Goal: Transaction & Acquisition: Obtain resource

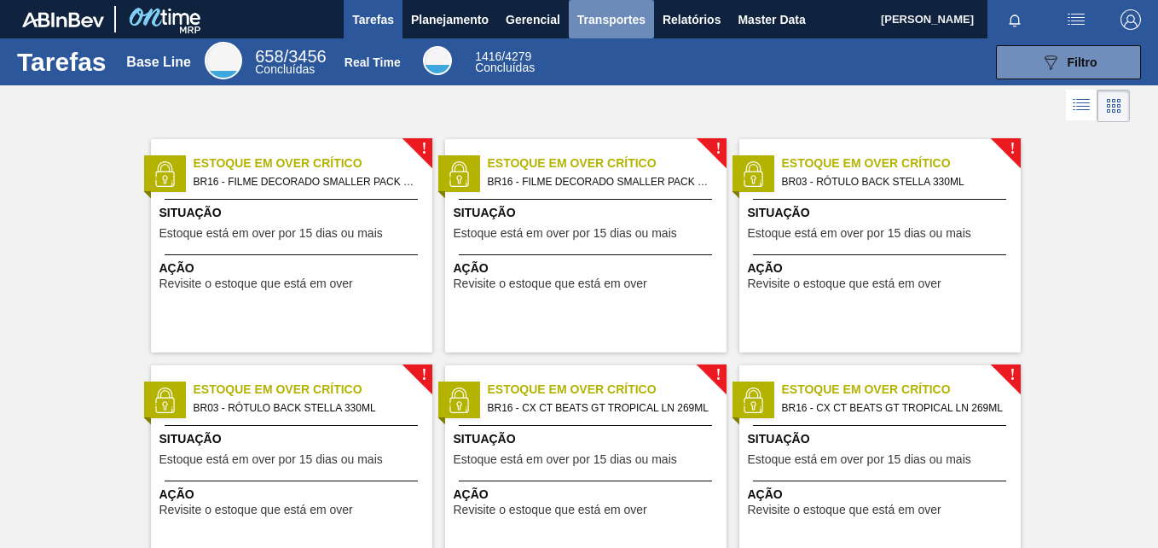
click at [622, 24] on span "Transportes" at bounding box center [611, 19] width 68 height 20
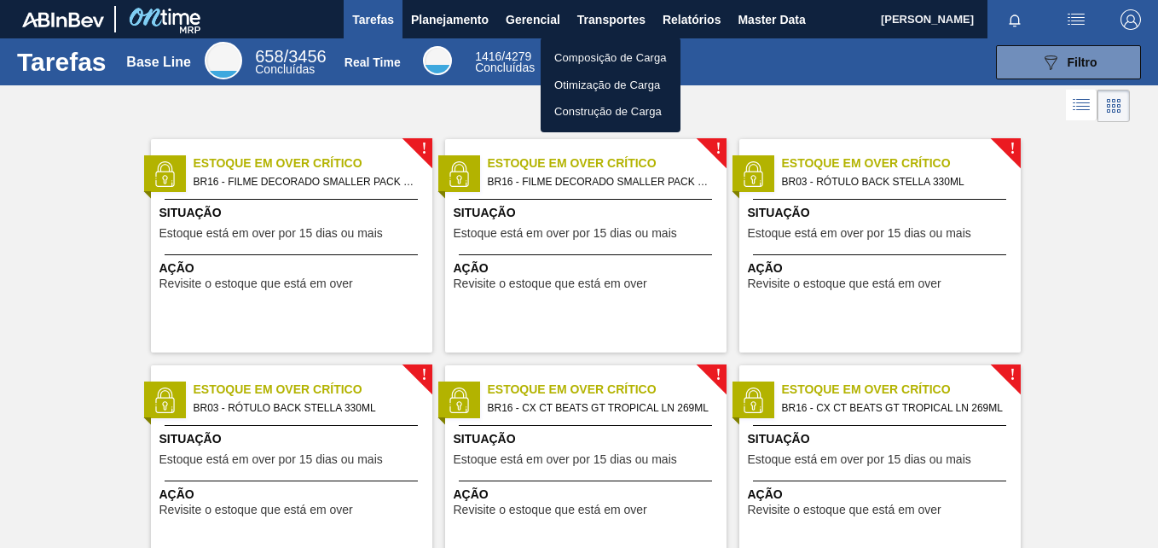
click at [681, 27] on div at bounding box center [579, 274] width 1158 height 548
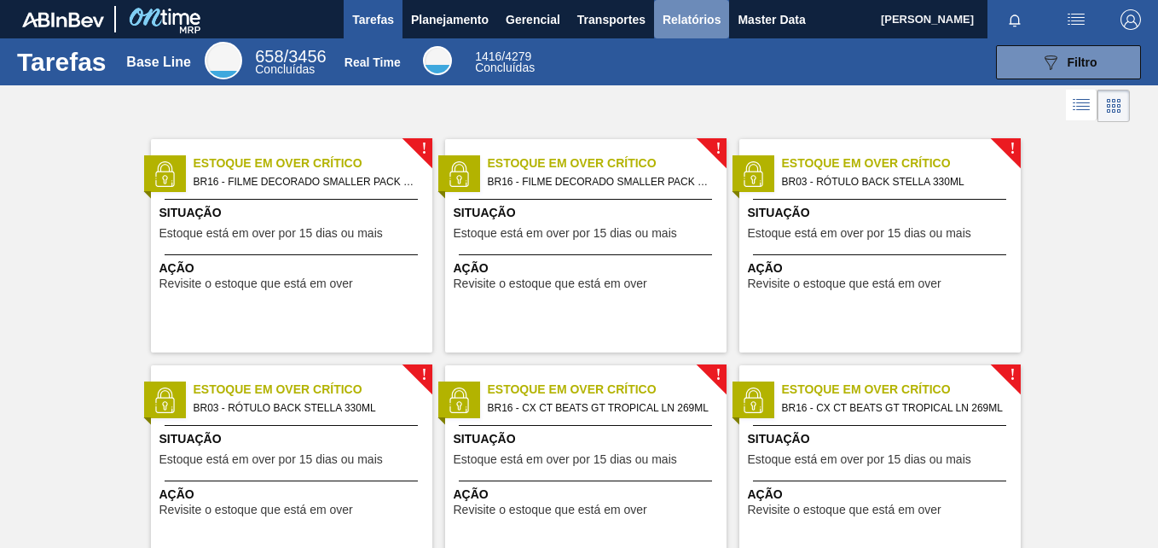
click at [681, 25] on span "Relatórios" at bounding box center [692, 19] width 58 height 20
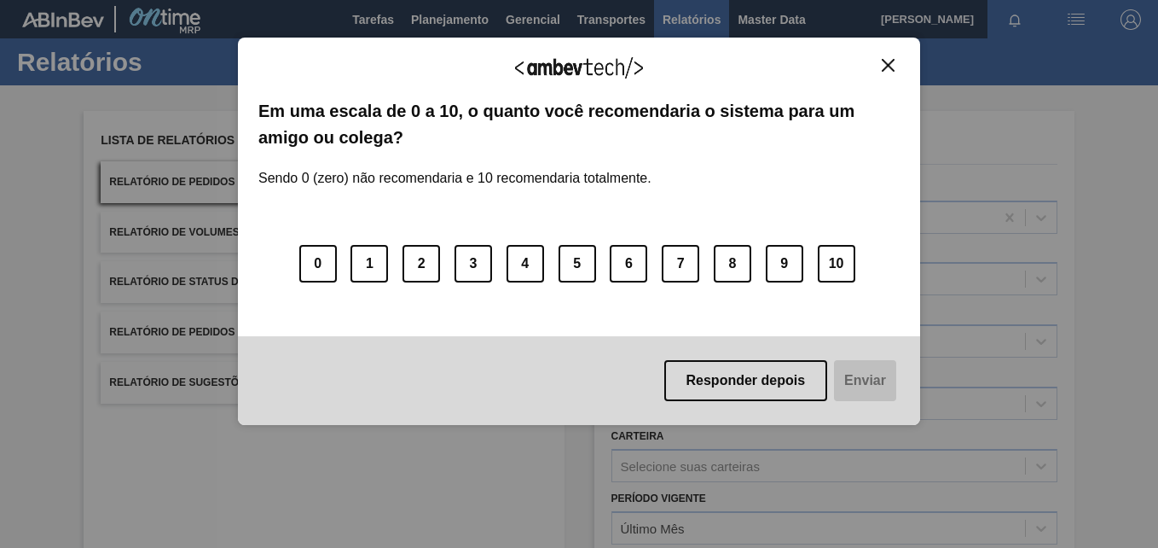
click at [895, 64] on button "Close" at bounding box center [888, 65] width 23 height 14
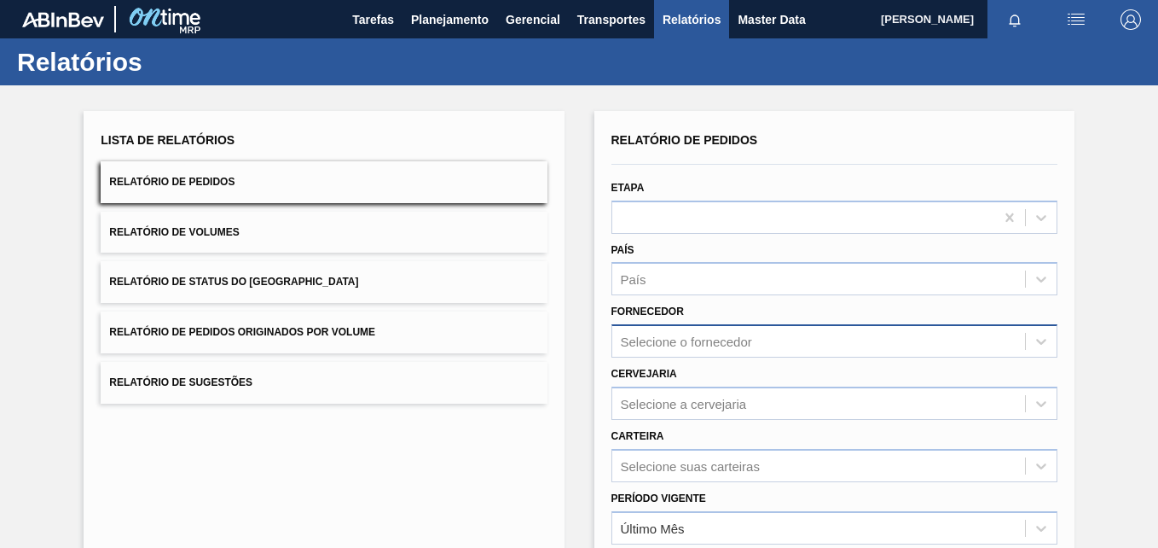
click at [695, 338] on div "Selecione o fornecedor" at bounding box center [835, 340] width 446 height 33
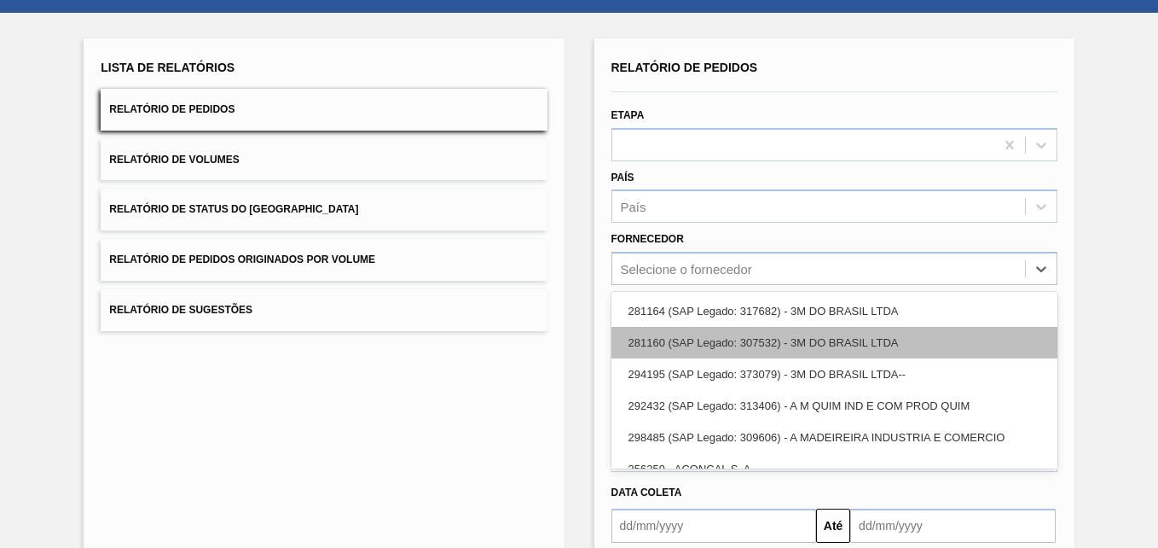
scroll to position [79, 0]
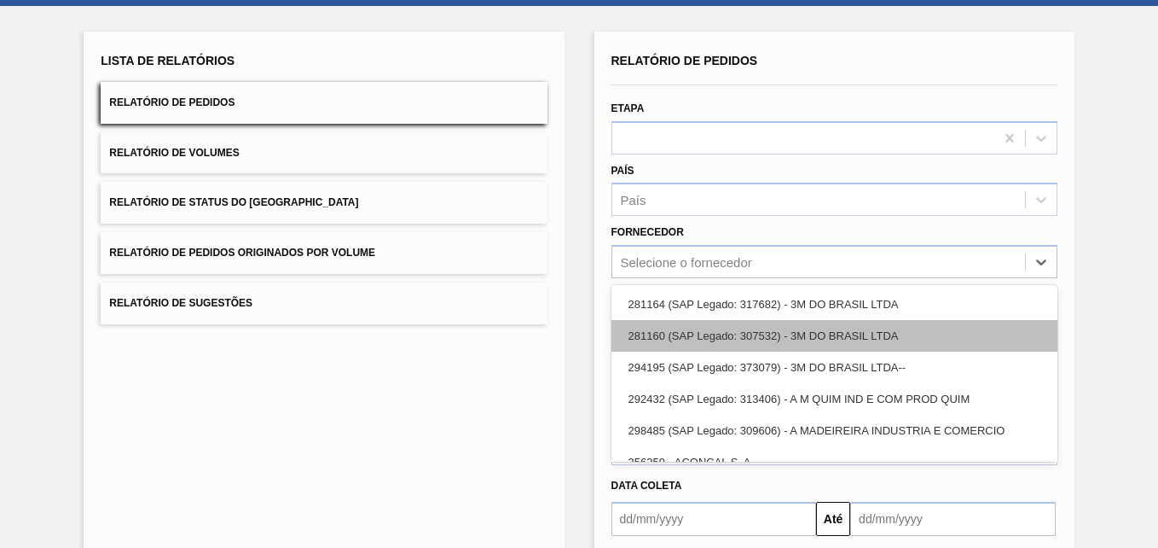
paste input "327858"
type input "327858"
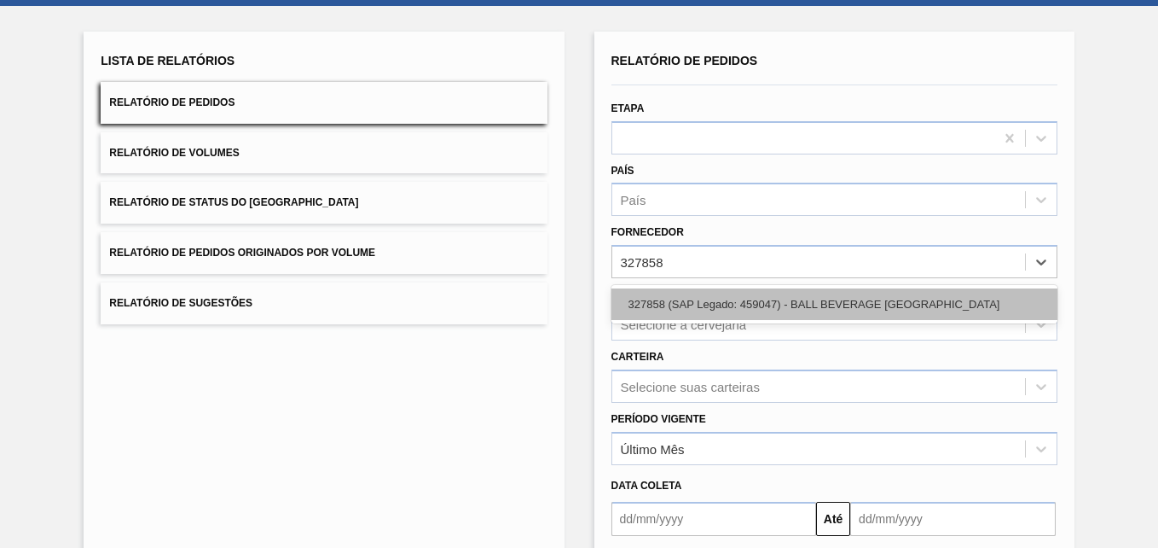
click at [703, 309] on div "327858 (SAP Legado: 459047) - BALL BEVERAGE [GEOGRAPHIC_DATA]" at bounding box center [835, 304] width 446 height 32
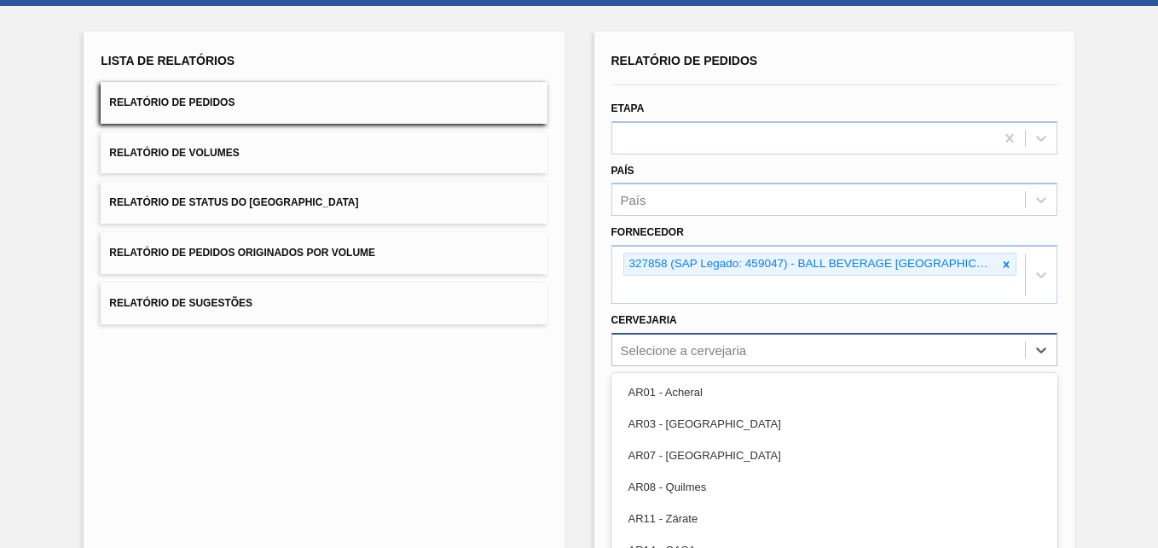
click at [653, 355] on div "option AR07 - [GEOGRAPHIC_DATA] focused, 3 of 92. 92 results available. Use Up …" at bounding box center [835, 349] width 446 height 33
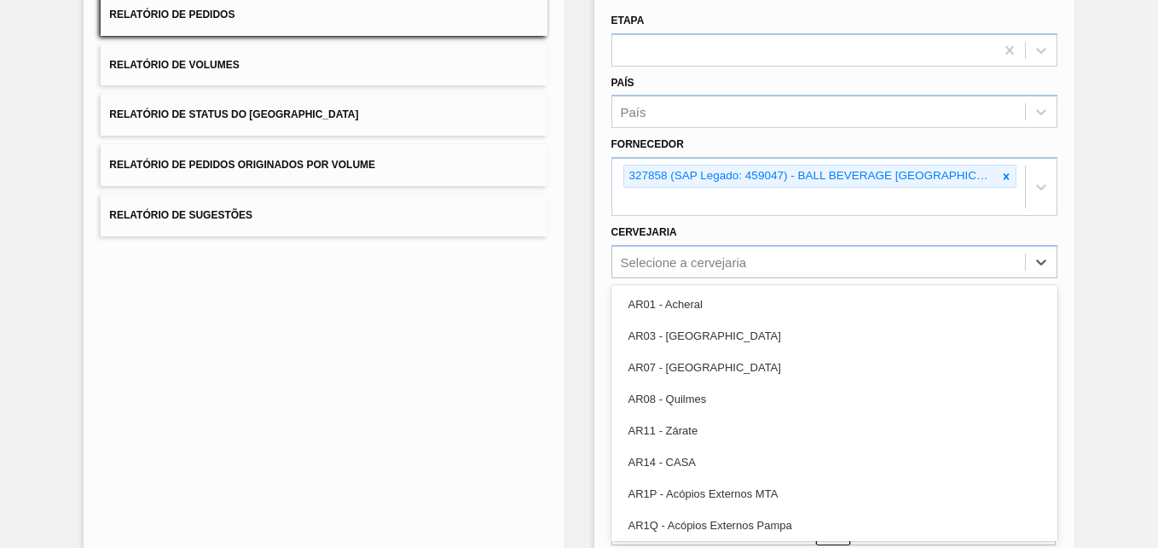
paste input "BR09"
type input "BR09"
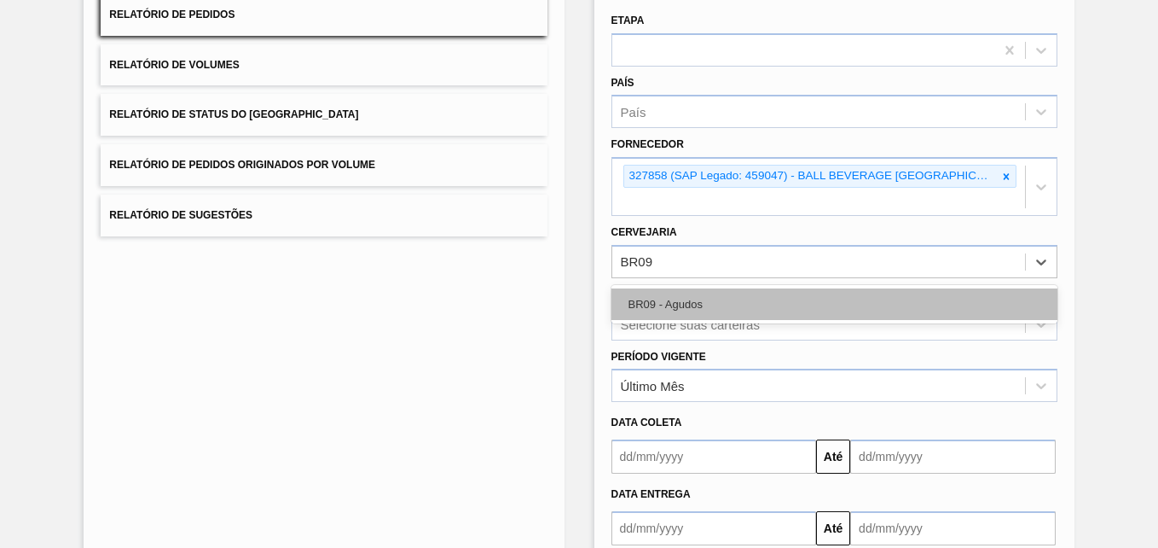
click at [675, 296] on div "BR09 - Agudos" at bounding box center [835, 304] width 446 height 32
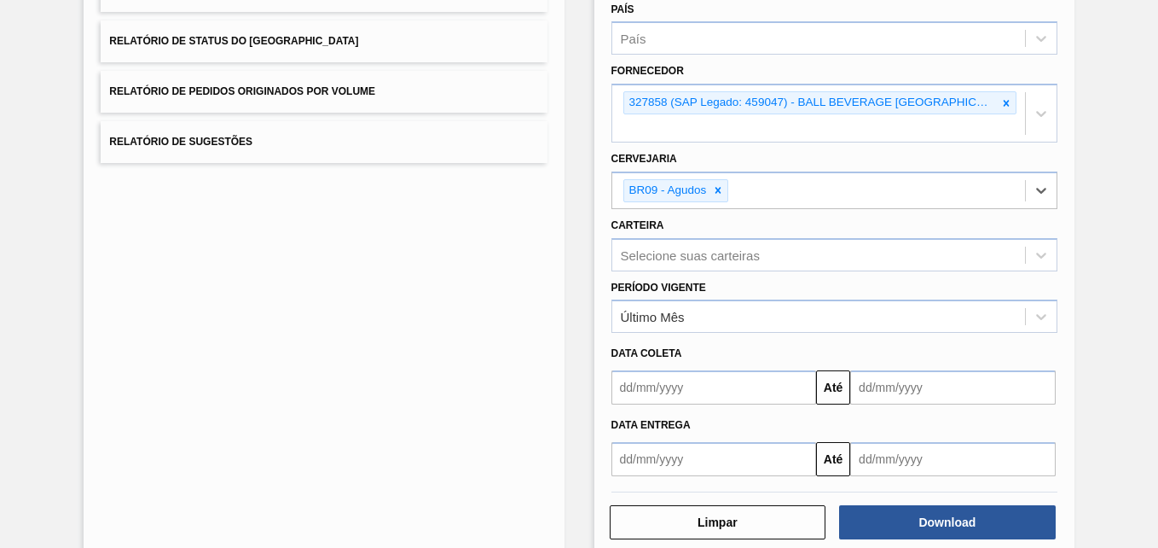
scroll to position [272, 0]
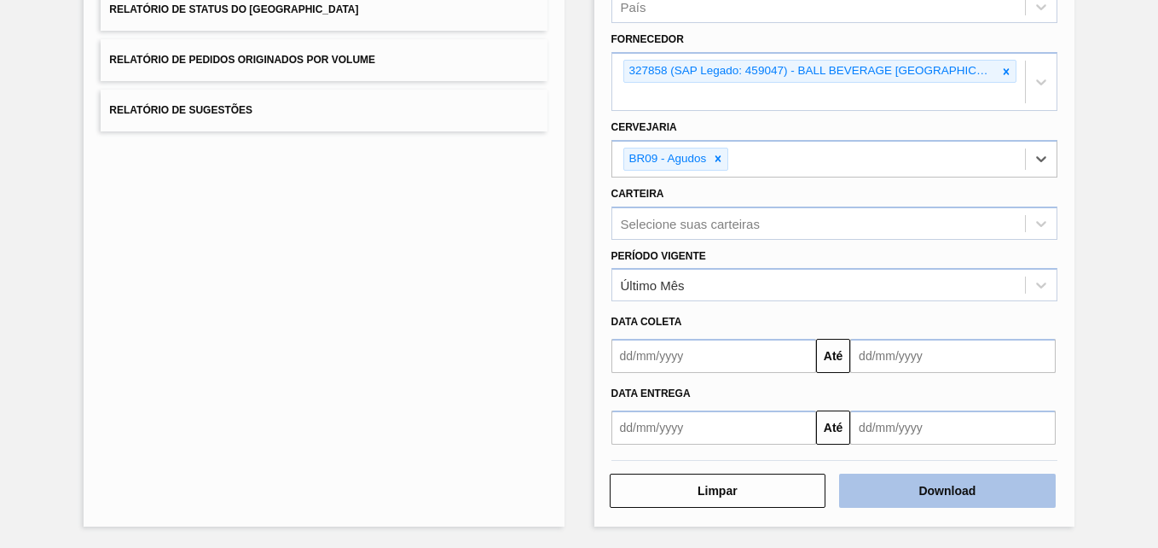
click at [958, 486] on button "Download" at bounding box center [947, 490] width 217 height 34
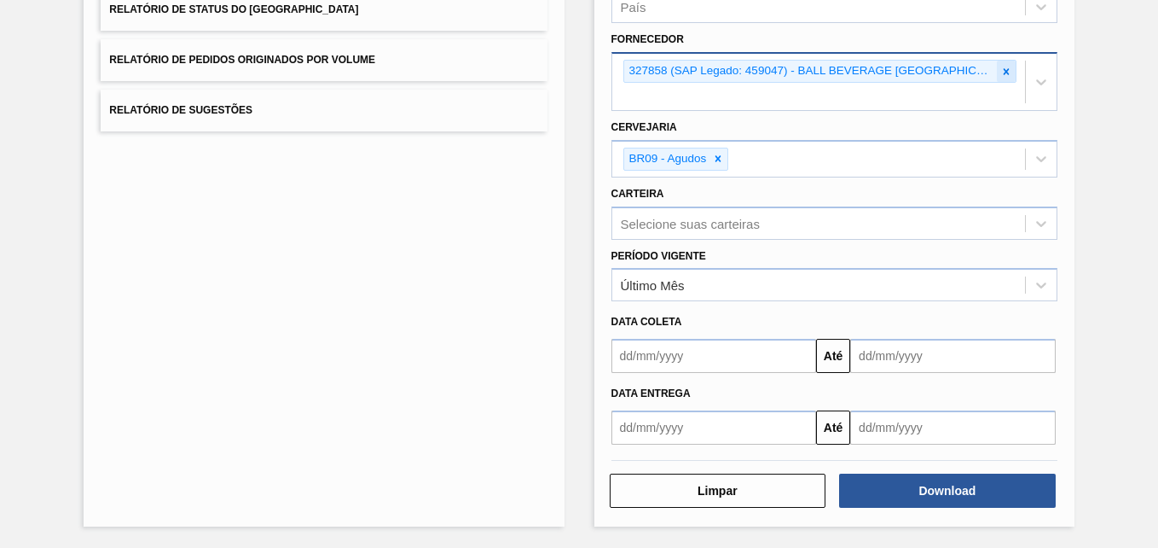
click at [1003, 74] on icon at bounding box center [1006, 72] width 12 height 12
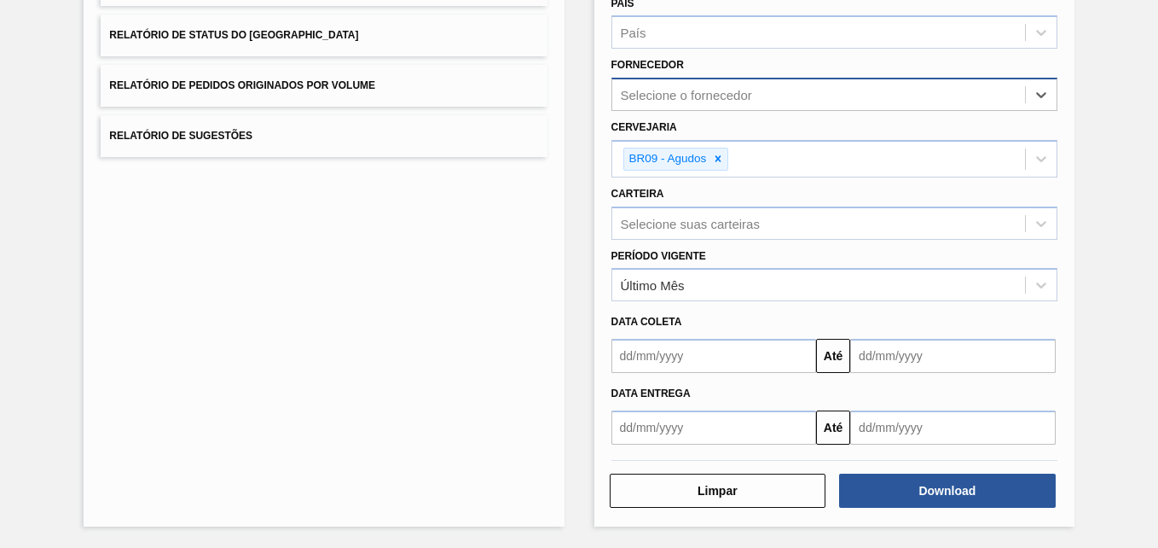
paste input "321816"
type input "321816"
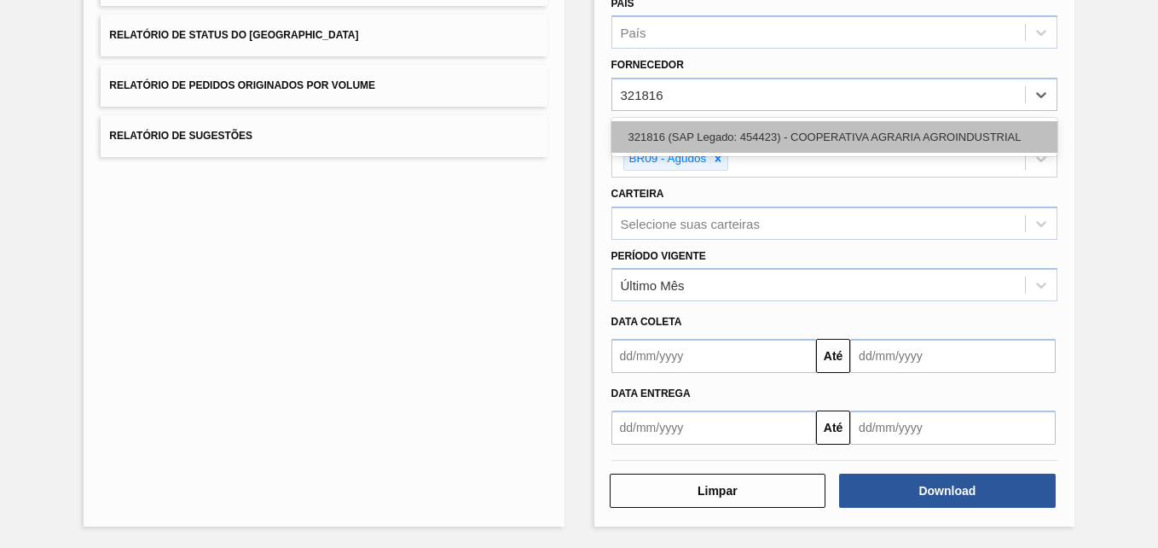
click at [672, 135] on div "321816 (SAP Legado: 454423) - COOPERATIVA AGRARIA AGROINDUSTRIAL" at bounding box center [835, 137] width 446 height 32
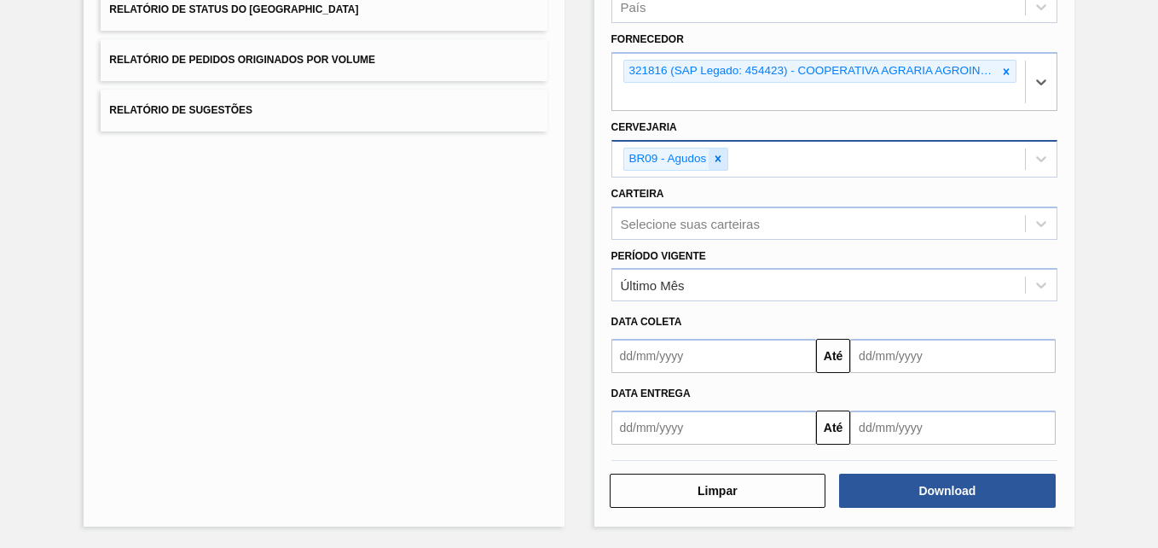
click at [719, 161] on icon at bounding box center [719, 159] width 6 height 6
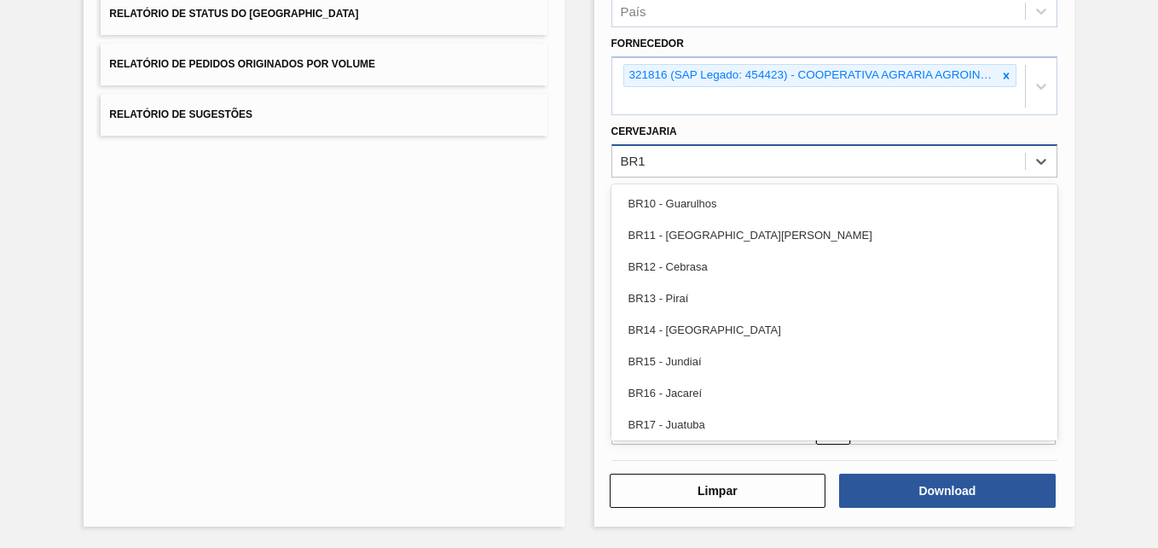
type input "BR13"
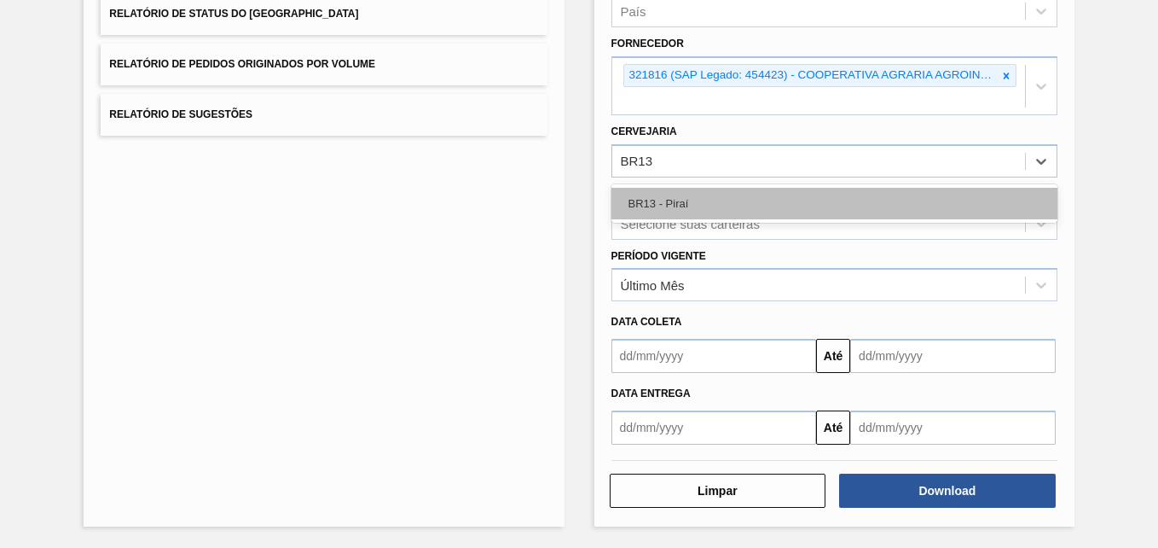
click at [721, 210] on div "BR13 - Piraí" at bounding box center [835, 204] width 446 height 32
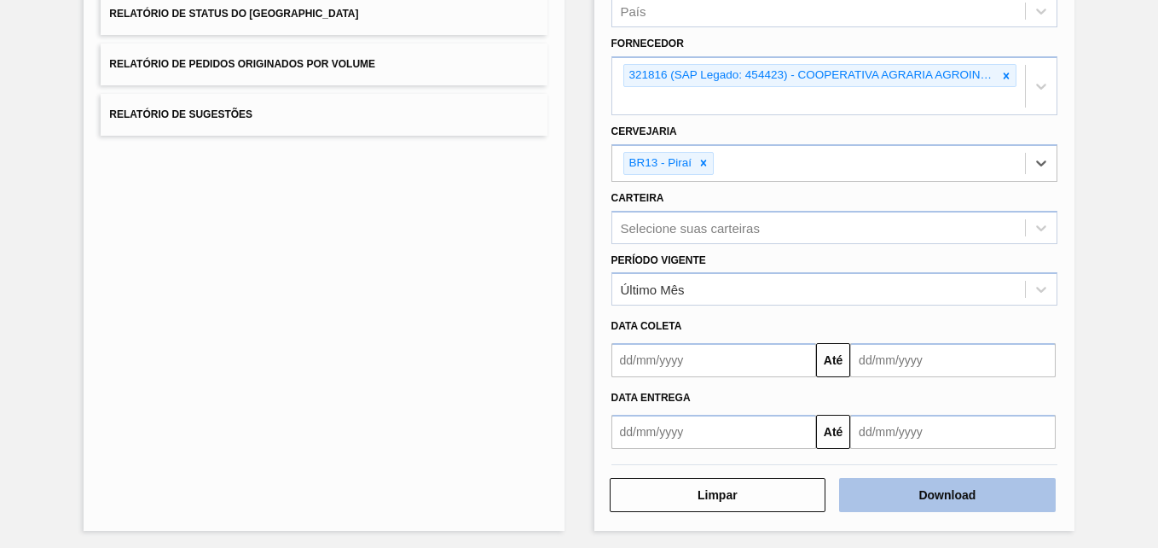
scroll to position [272, 0]
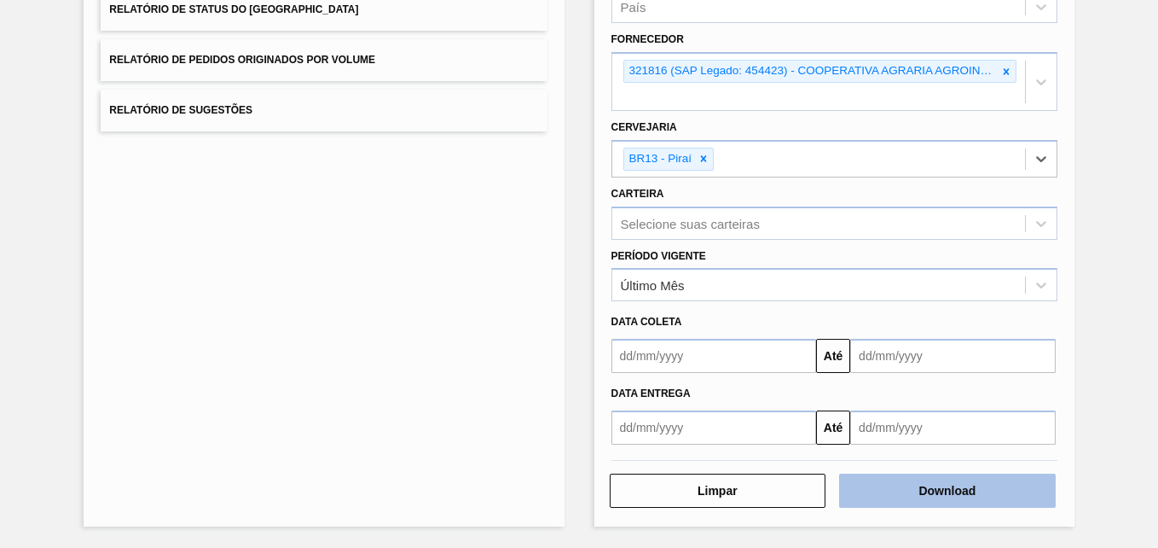
click at [873, 499] on button "Download" at bounding box center [947, 490] width 217 height 34
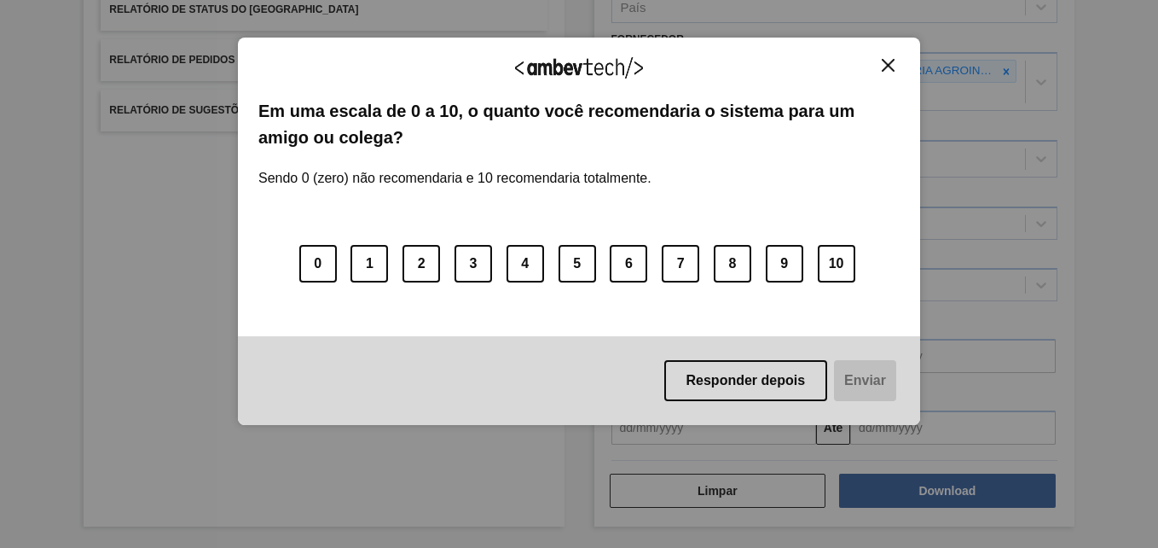
click at [893, 78] on div "Agradecemos seu feedback!" at bounding box center [578, 78] width 641 height 40
drag, startPoint x: 886, startPoint y: 60, endPoint x: 900, endPoint y: 68, distance: 16.1
click at [886, 61] on img "Close" at bounding box center [888, 65] width 13 height 13
click at [889, 63] on img "Close" at bounding box center [888, 65] width 13 height 13
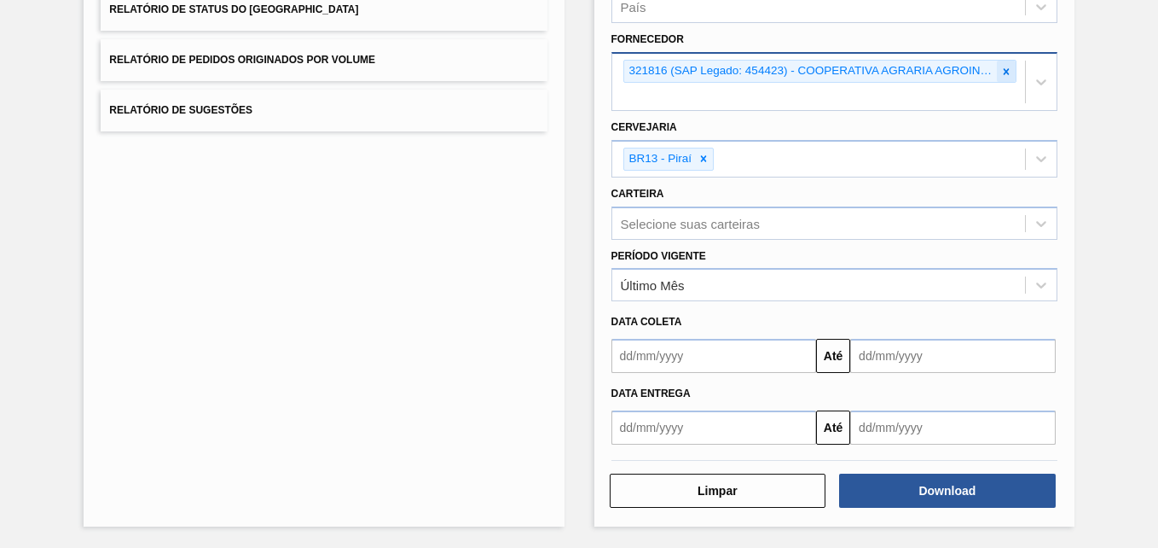
click at [1003, 68] on icon at bounding box center [1006, 72] width 12 height 12
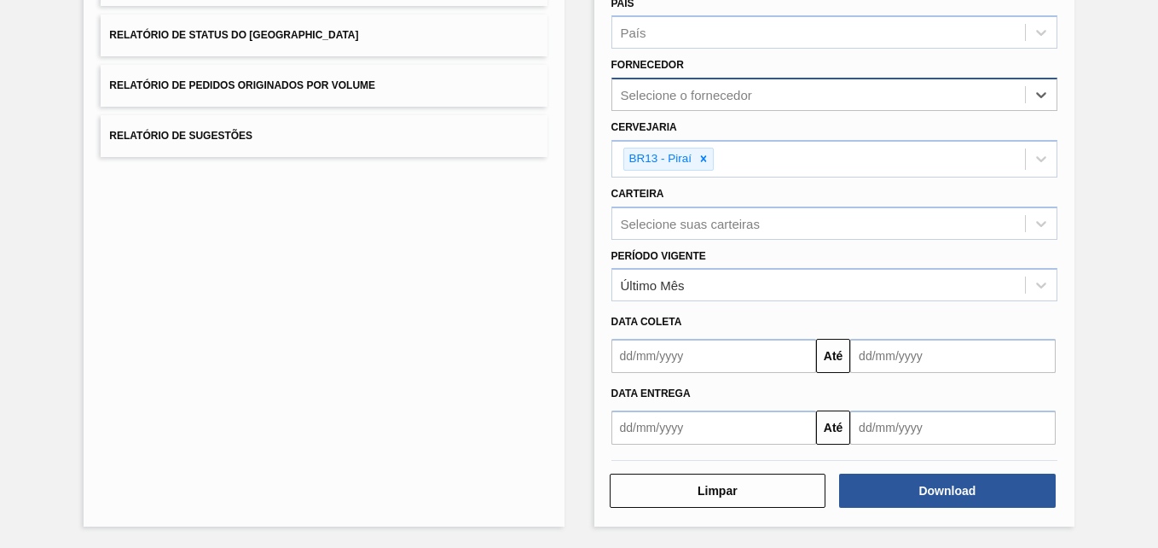
paste input "280467"
type input "280467"
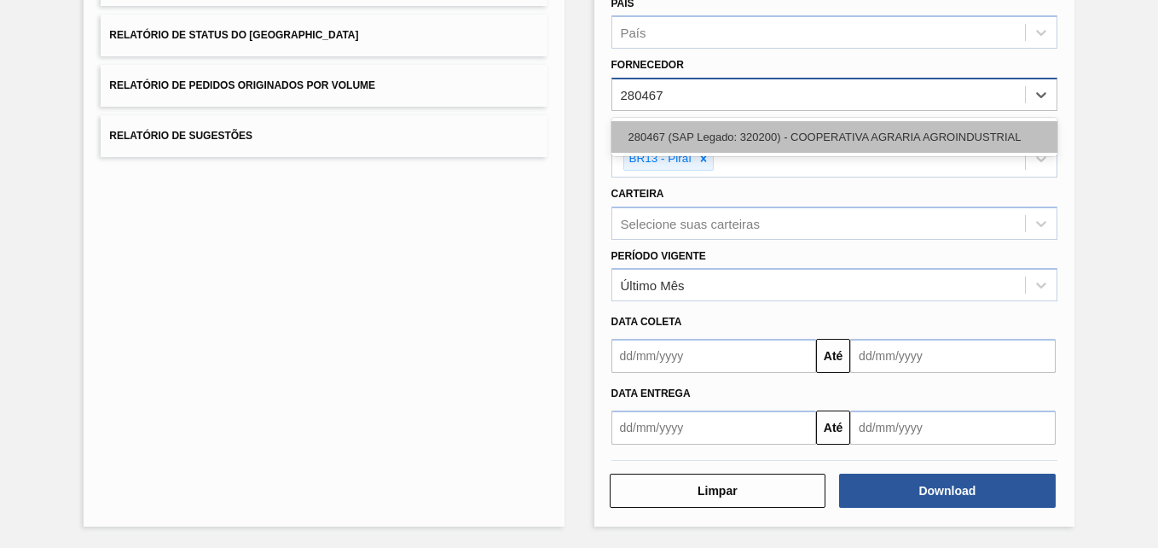
click at [727, 138] on div "280467 (SAP Legado: 320200) - COOPERATIVA AGRARIA AGROINDUSTRIAL" at bounding box center [835, 137] width 446 height 32
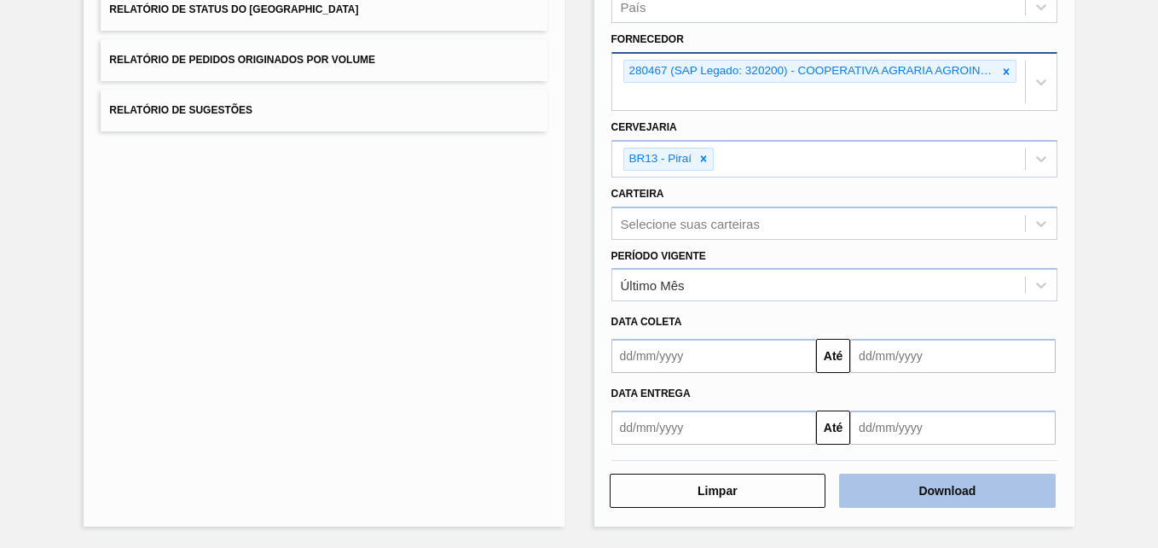
click at [925, 485] on button "Download" at bounding box center [947, 490] width 217 height 34
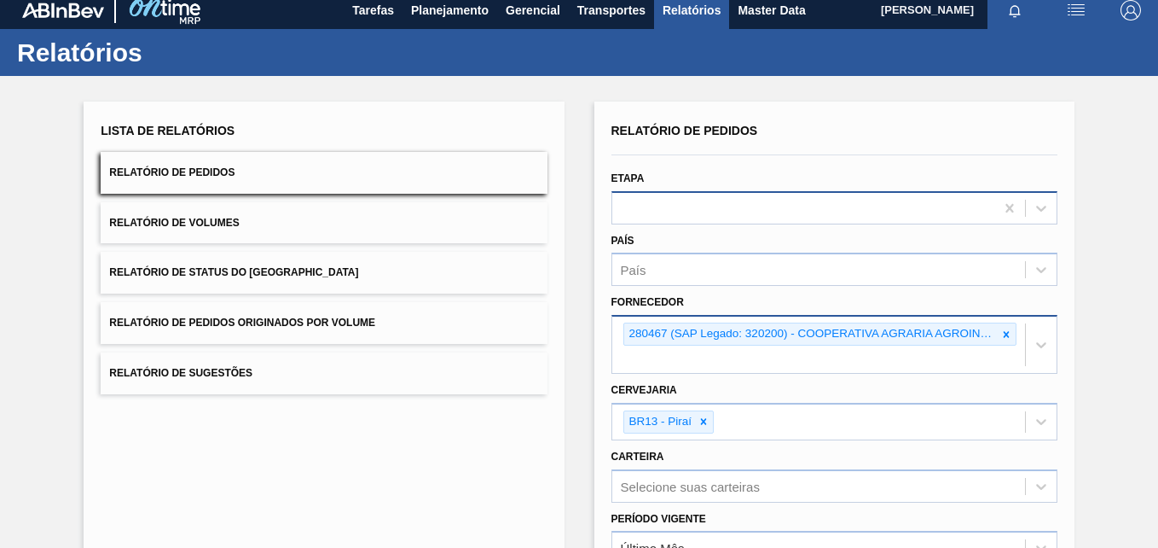
scroll to position [0, 0]
